Goal: Find specific page/section: Find specific page/section

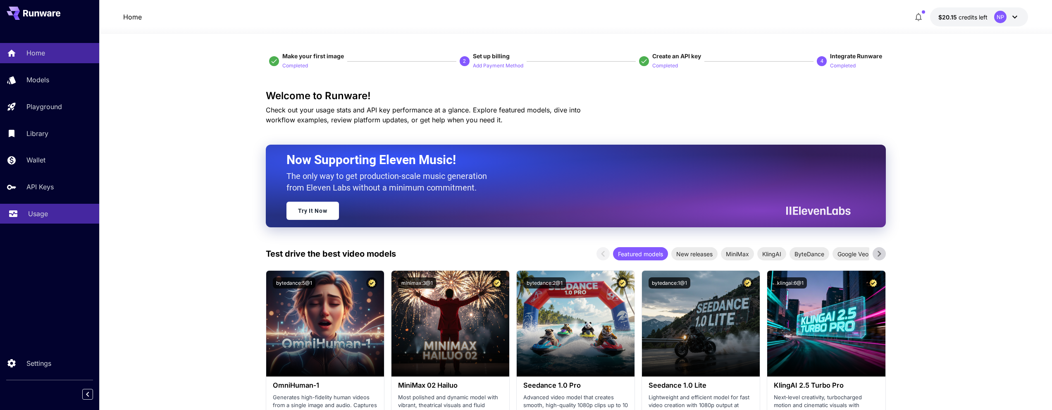
click at [36, 217] on p "Usage" at bounding box center [38, 214] width 20 height 10
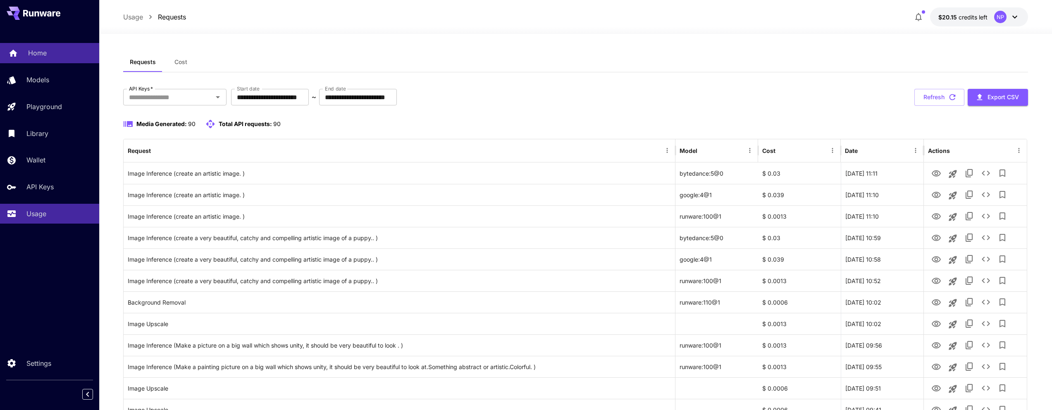
click at [22, 60] on link "Home" at bounding box center [49, 53] width 99 height 20
